Goal: Contribute content

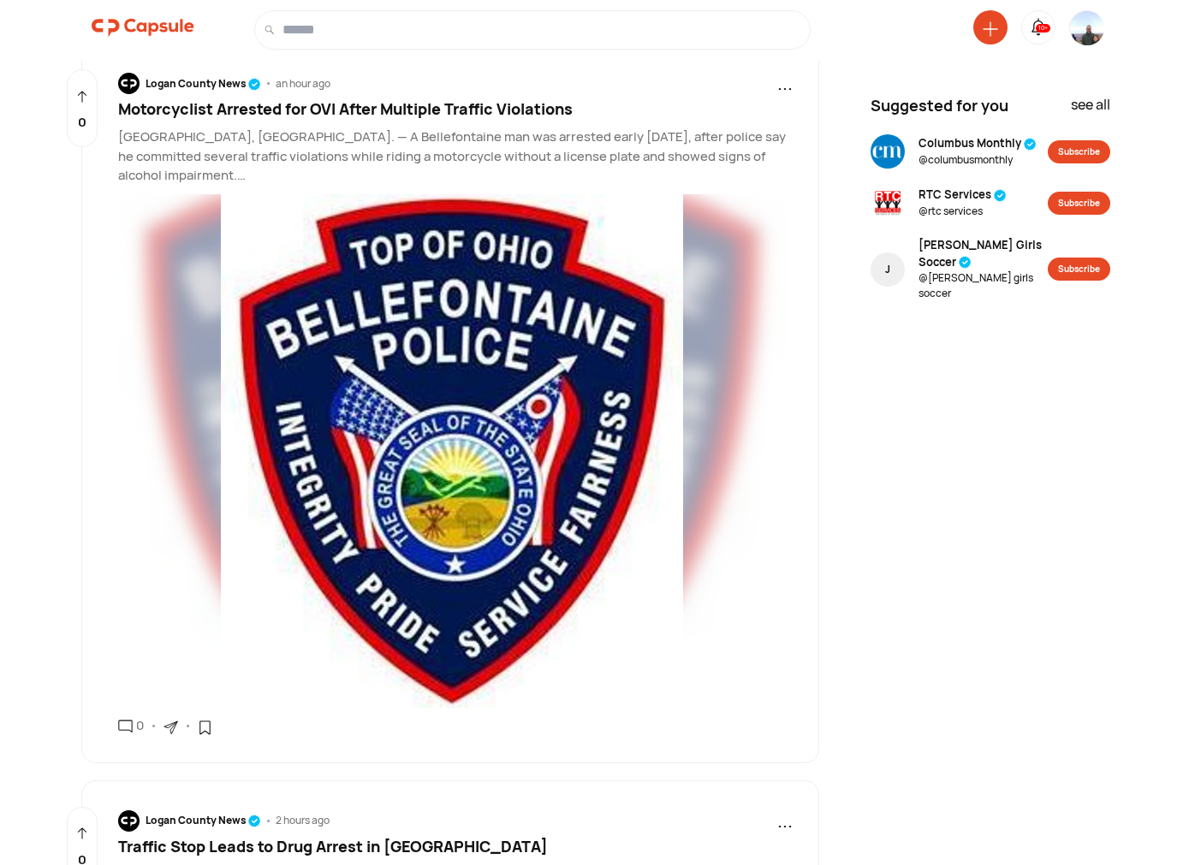
scroll to position [2171, 0]
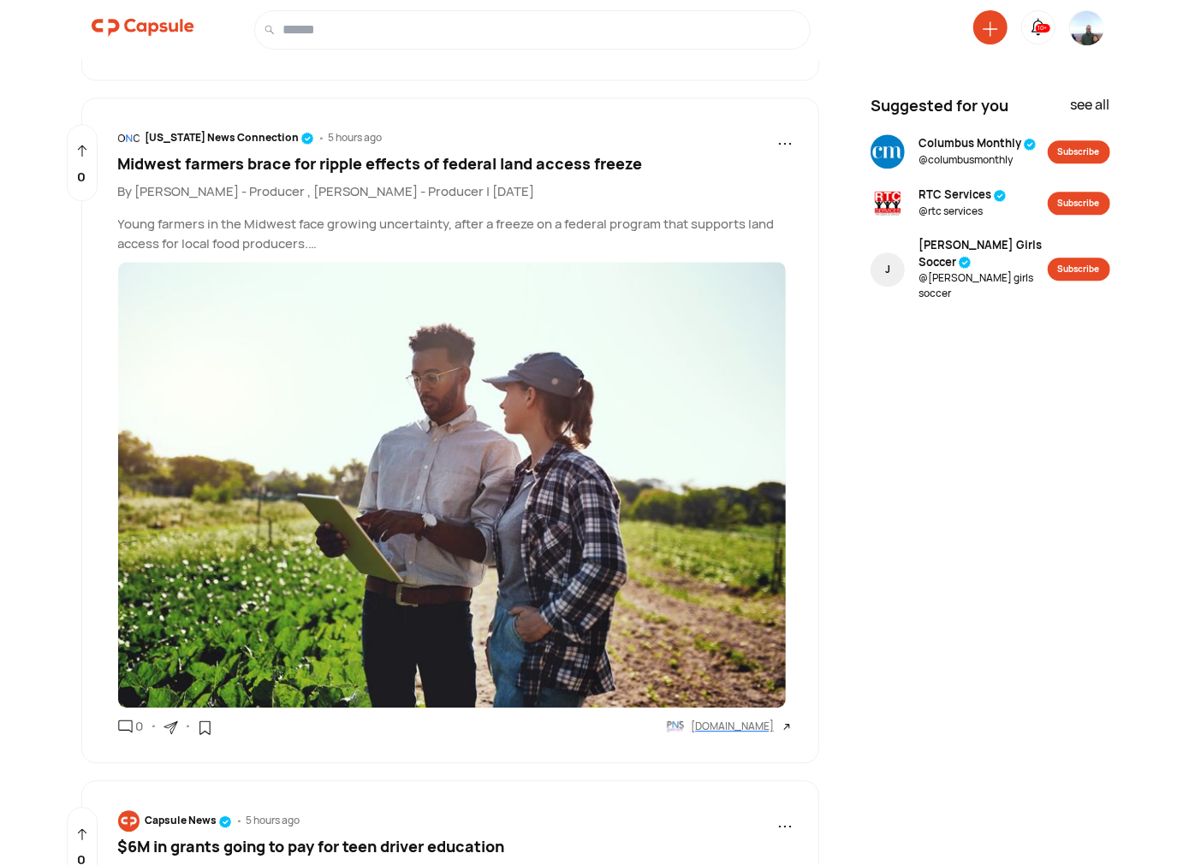
click at [1092, 27] on img at bounding box center [1087, 42] width 34 height 62
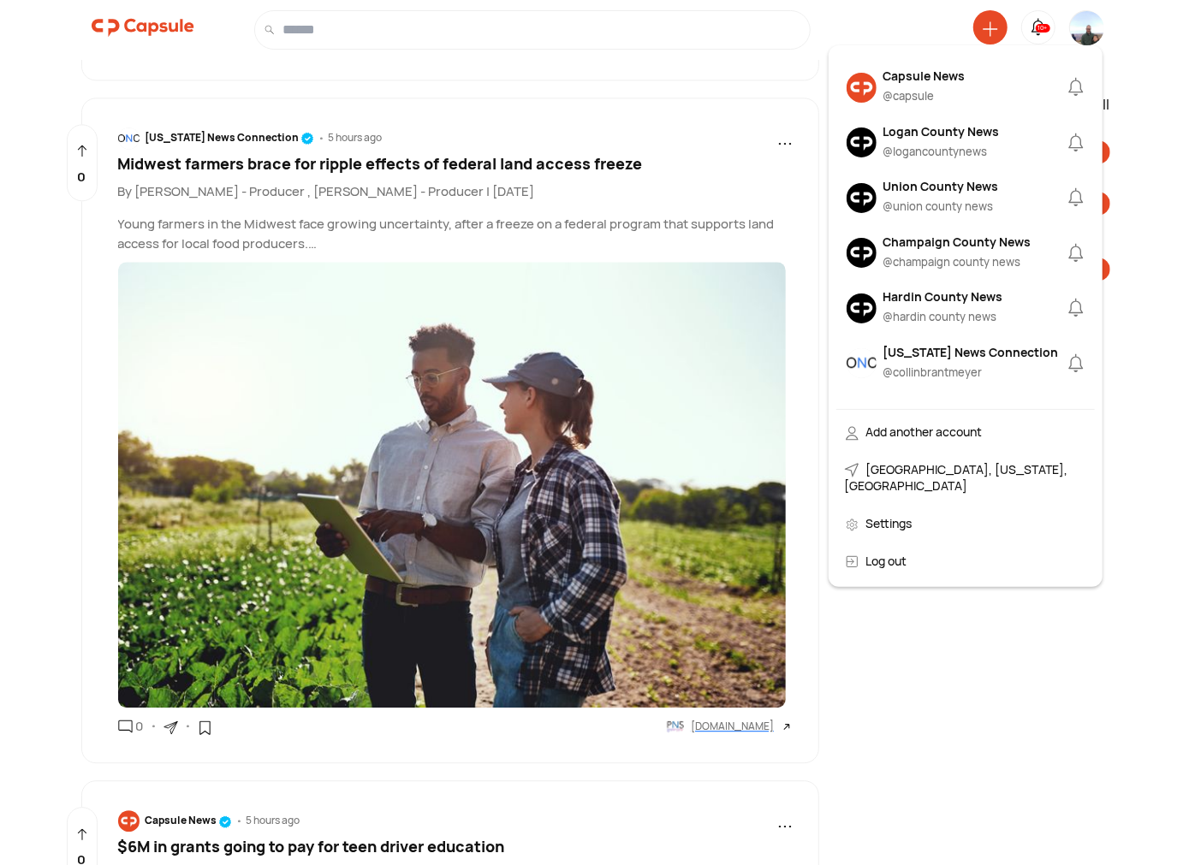
click at [911, 139] on div "Logan County News" at bounding box center [941, 131] width 116 height 18
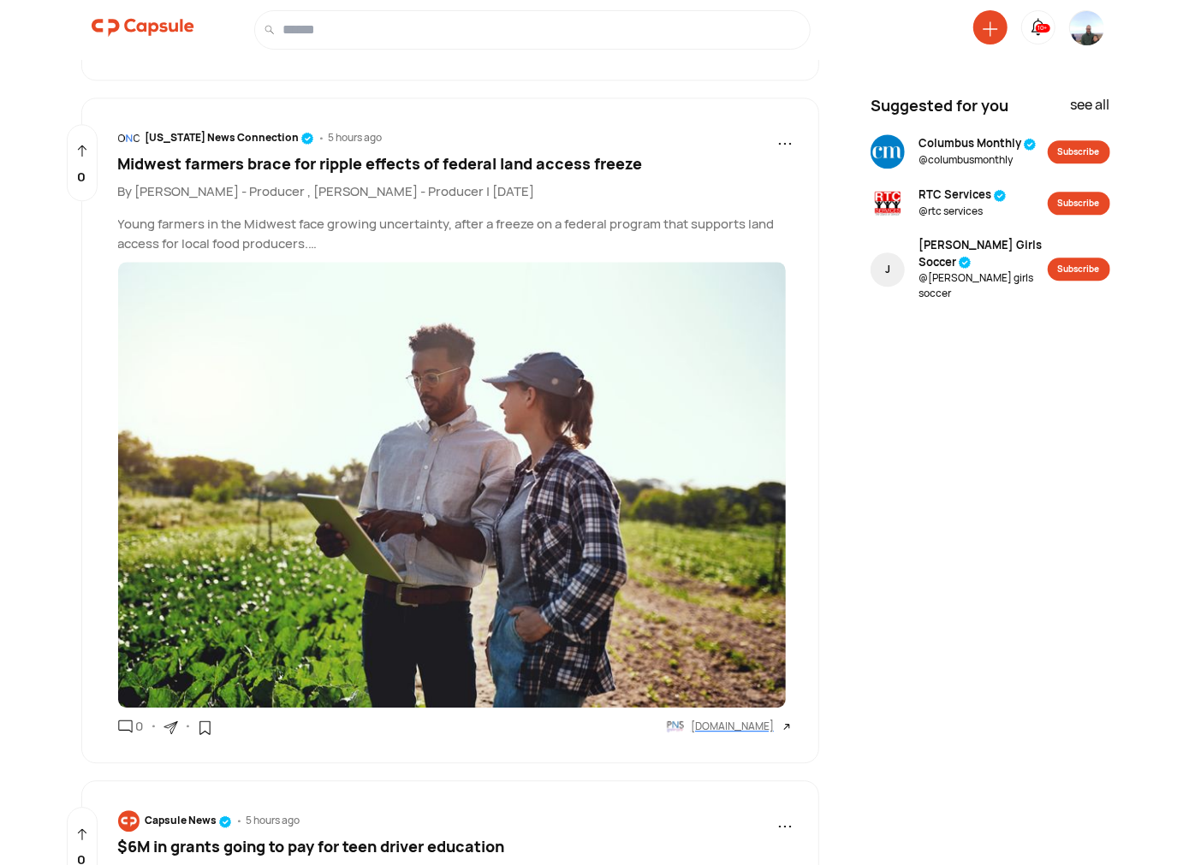
click at [986, 32] on icon at bounding box center [989, 28] width 15 height 15
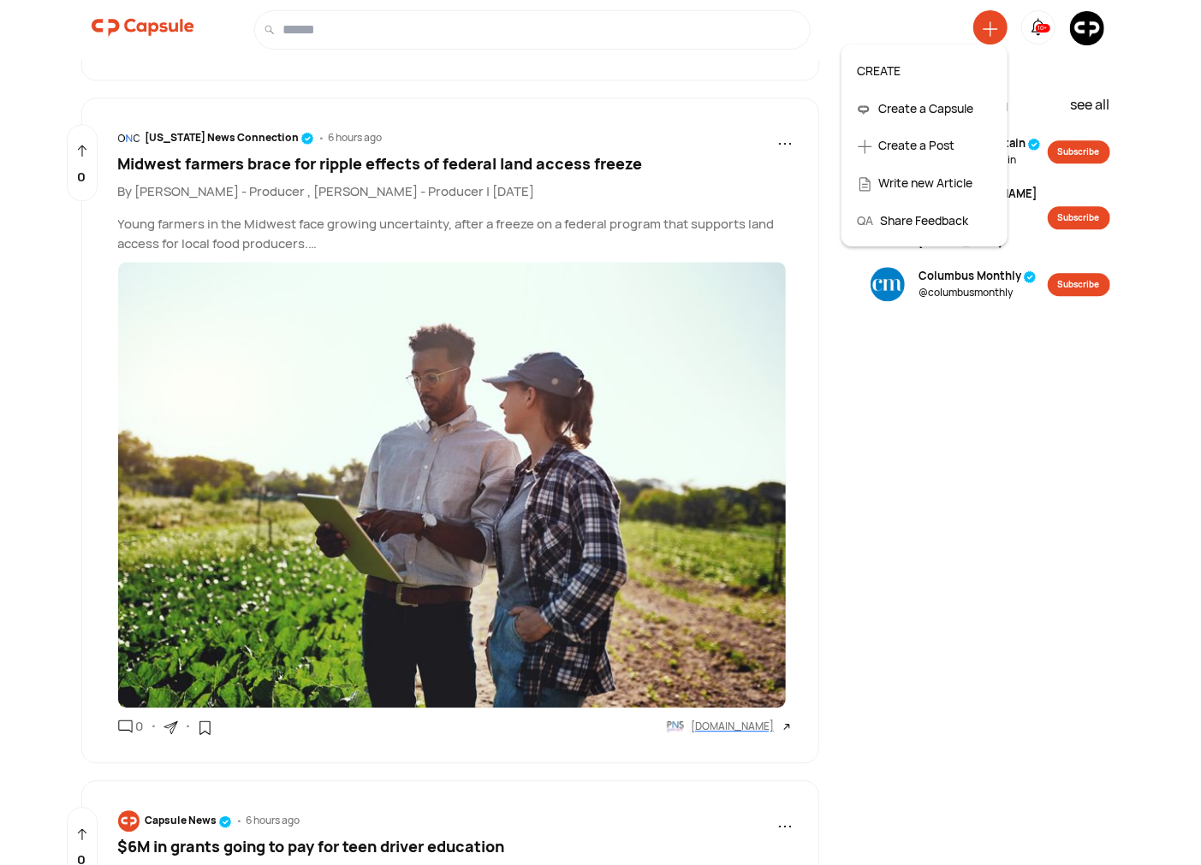
click at [931, 141] on div "Create a Post" at bounding box center [924, 146] width 151 height 38
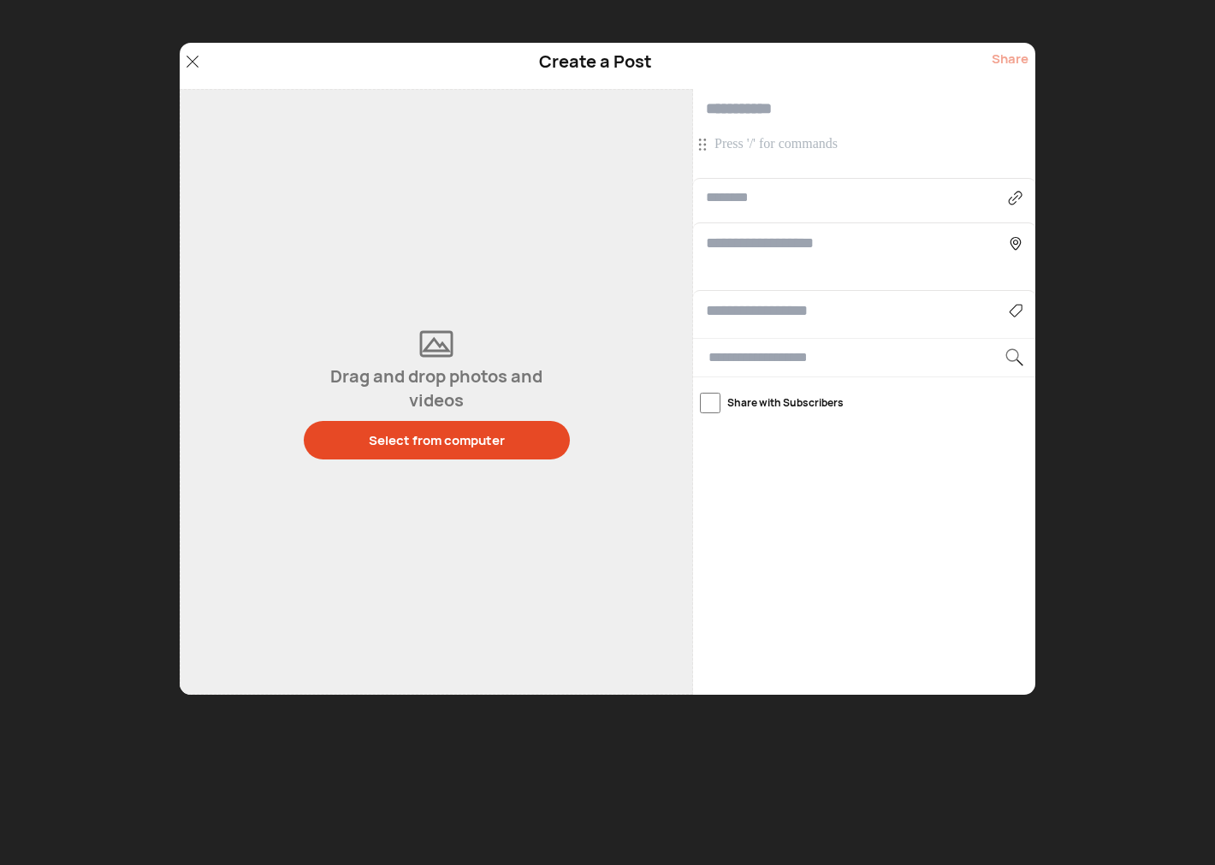
click at [797, 148] on p at bounding box center [866, 144] width 304 height 19
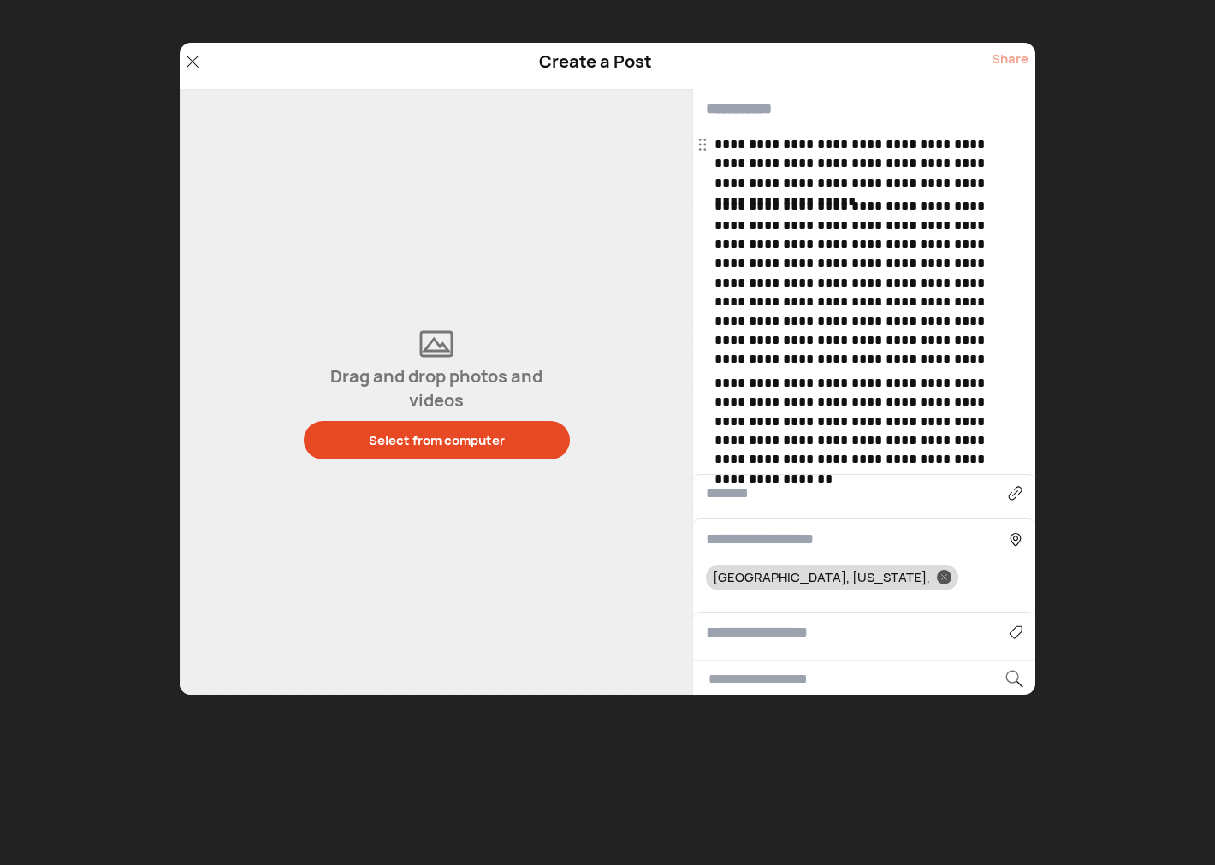
click at [756, 111] on input "text" at bounding box center [864, 109] width 342 height 40
paste input "**********"
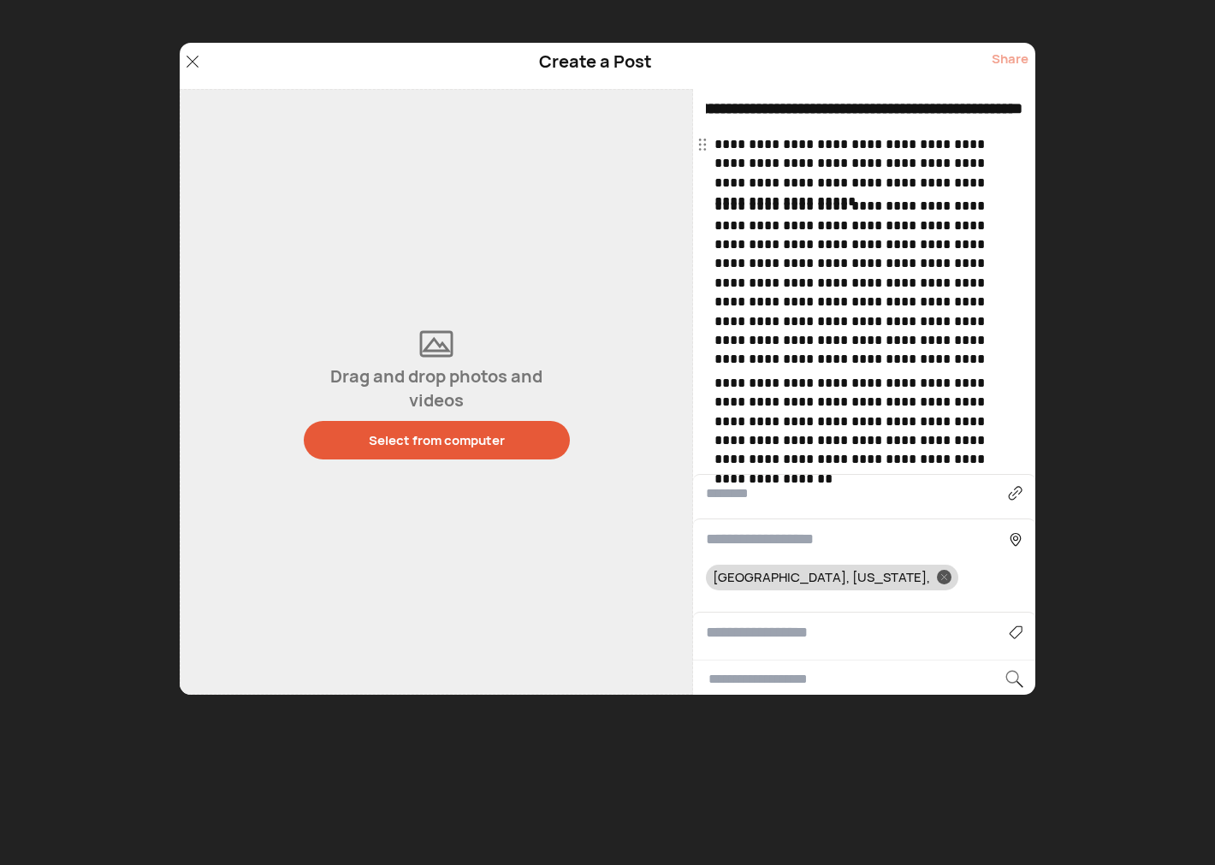
type input "**********"
click at [423, 448] on div "Select from computer" at bounding box center [437, 440] width 136 height 18
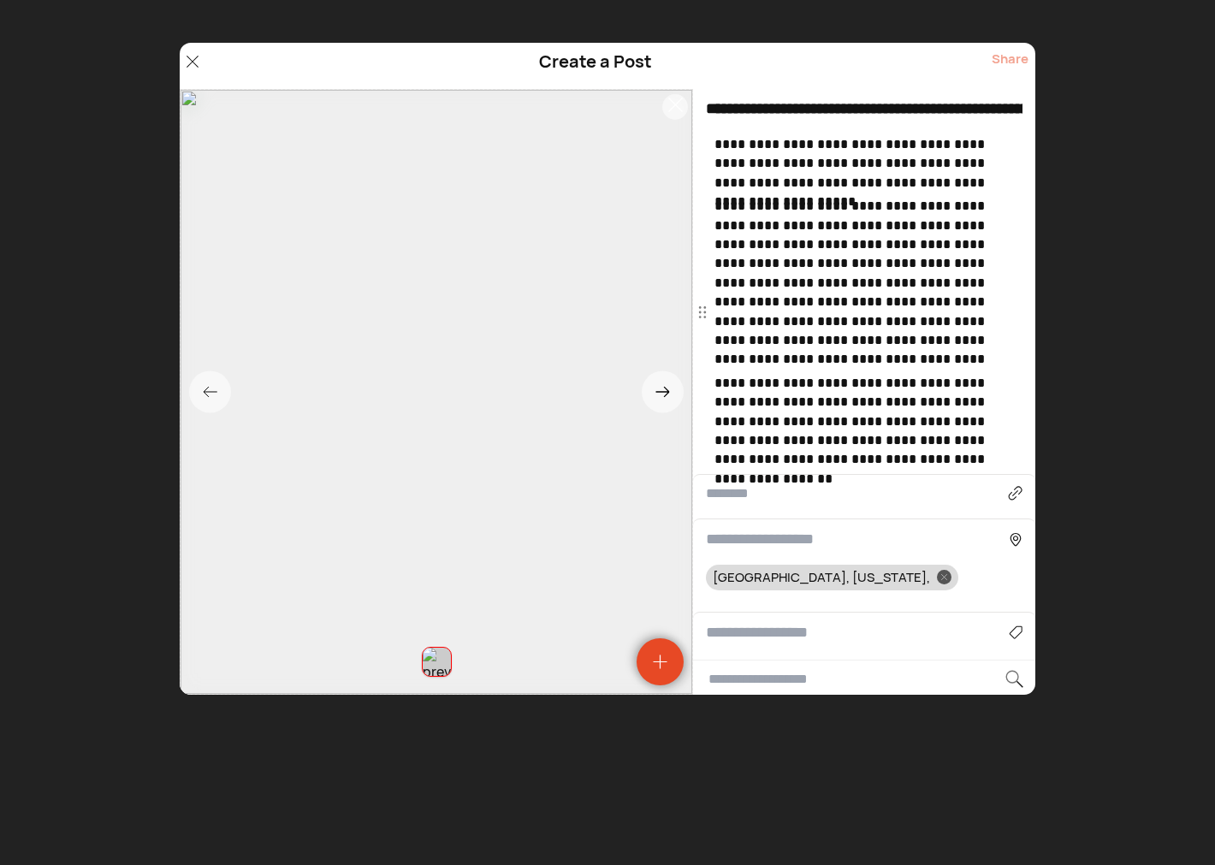
scroll to position [221, 0]
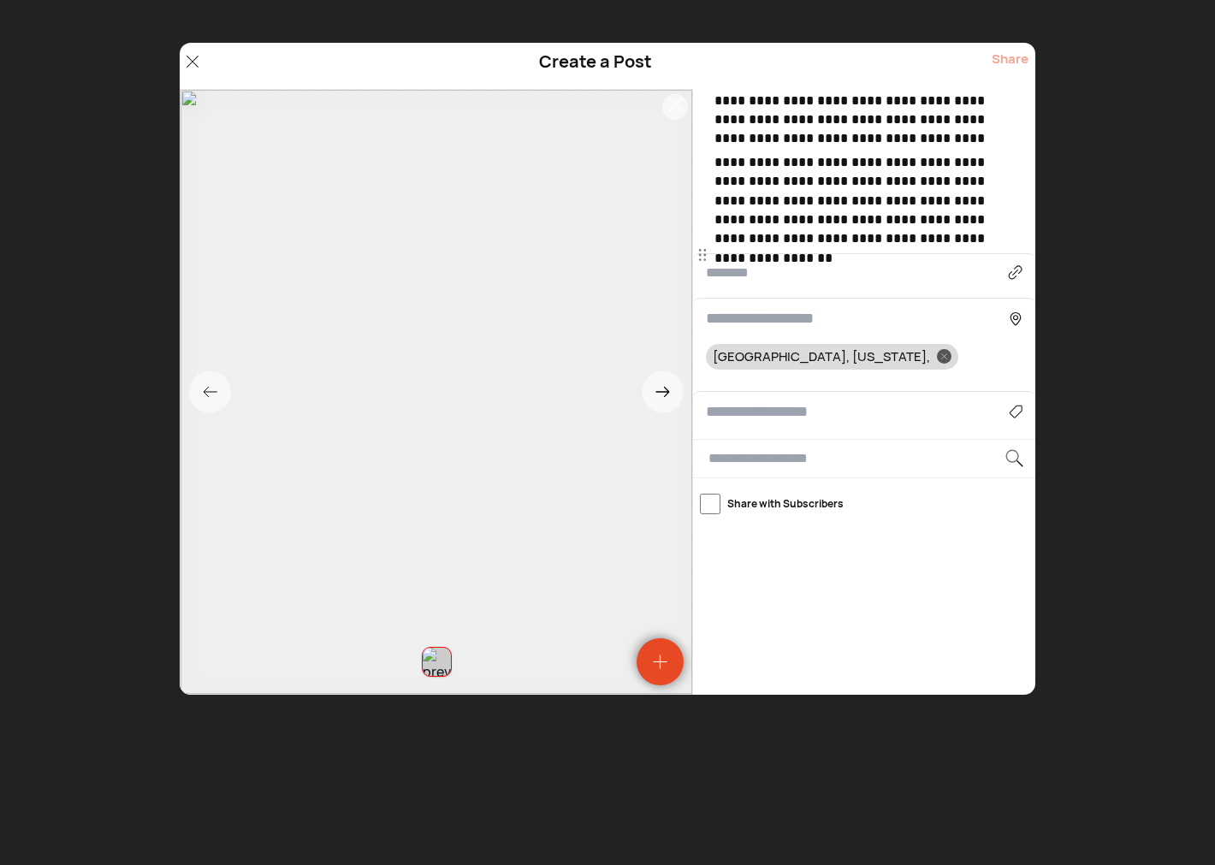
click at [762, 420] on input at bounding box center [857, 411] width 303 height 23
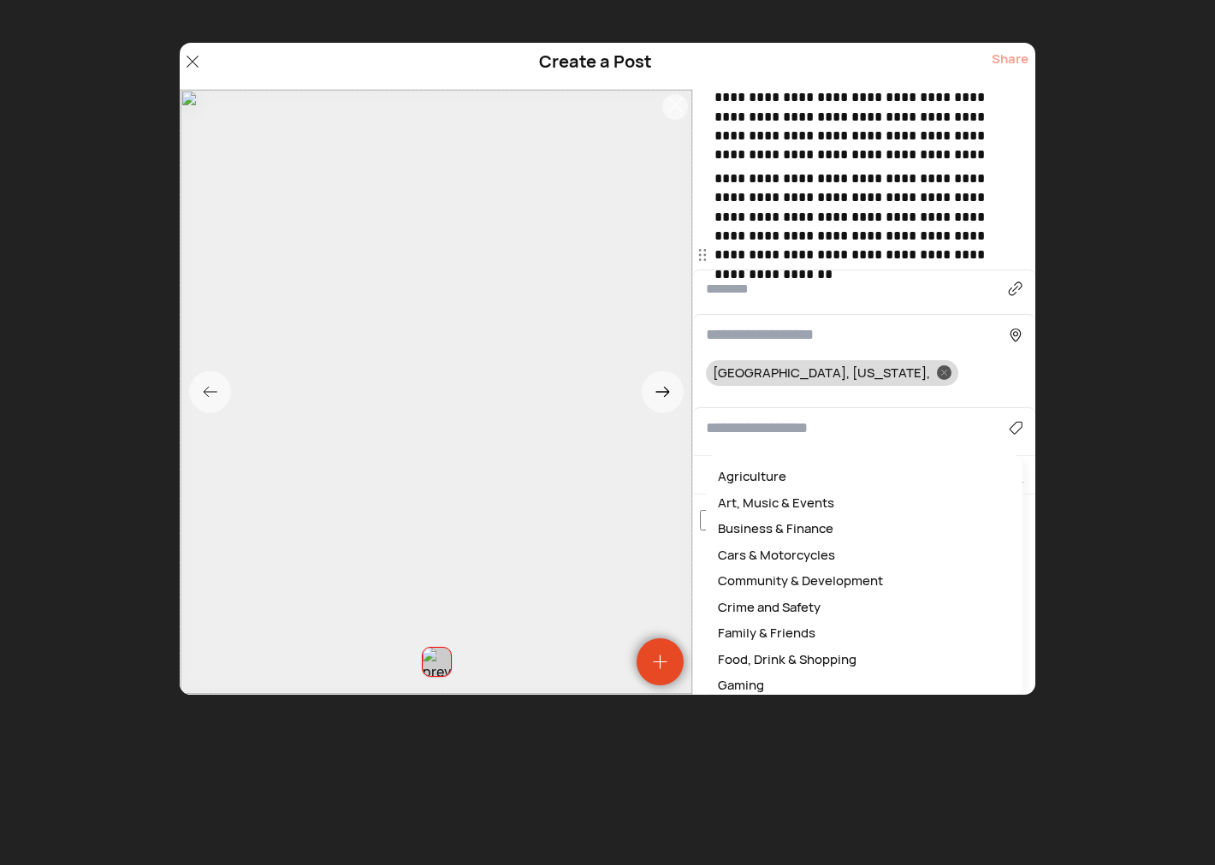
scroll to position [205, 0]
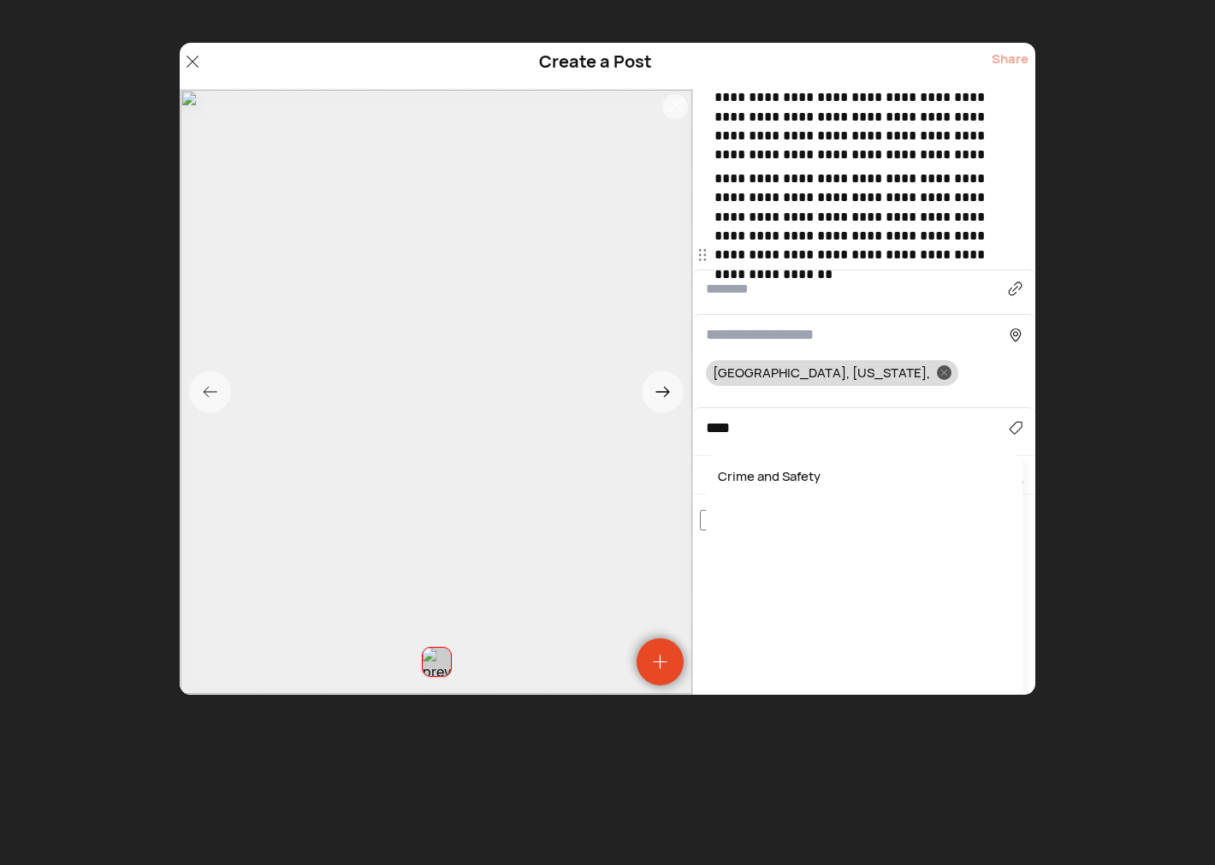
click at [775, 477] on div "Crime and Safety" at bounding box center [863, 477] width 299 height 27
type input "**********"
click at [1011, 55] on div "Share" at bounding box center [1010, 66] width 37 height 33
